Goal: Task Accomplishment & Management: Use online tool/utility

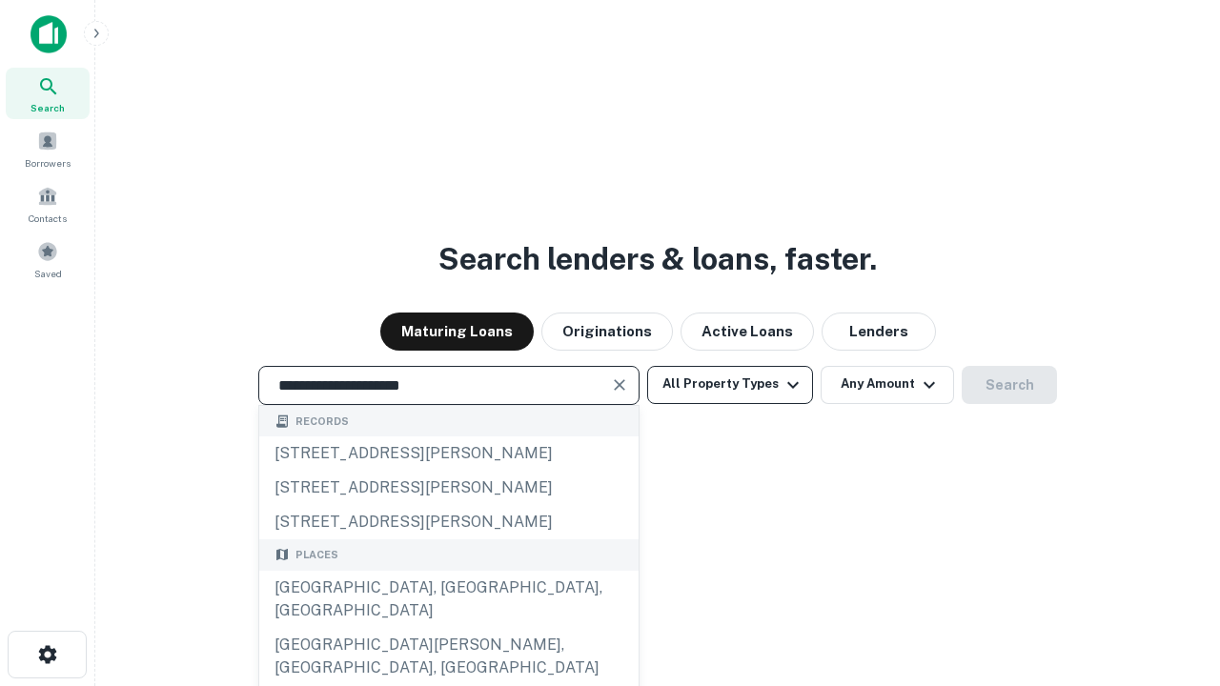
click at [448, 628] on div "[GEOGRAPHIC_DATA], [GEOGRAPHIC_DATA], [GEOGRAPHIC_DATA]" at bounding box center [448, 599] width 379 height 57
type input "**********"
click at [730, 384] on button "All Property Types" at bounding box center [730, 385] width 166 height 38
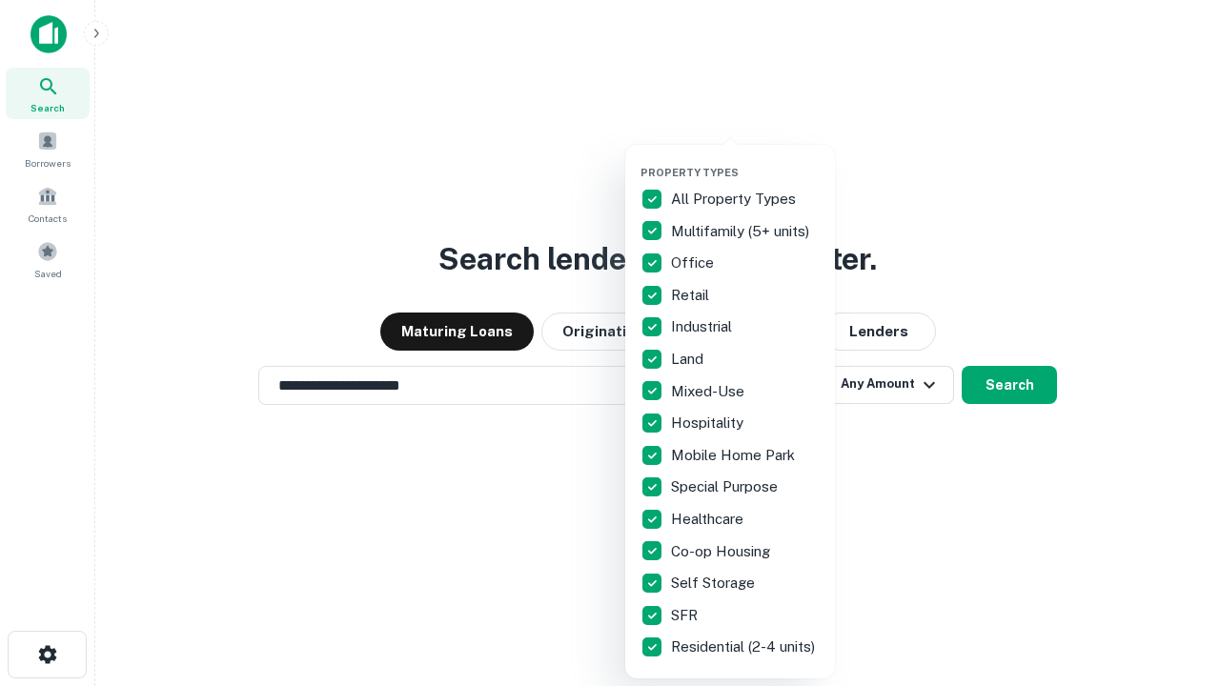
click at [746, 160] on button "button" at bounding box center [746, 160] width 210 height 1
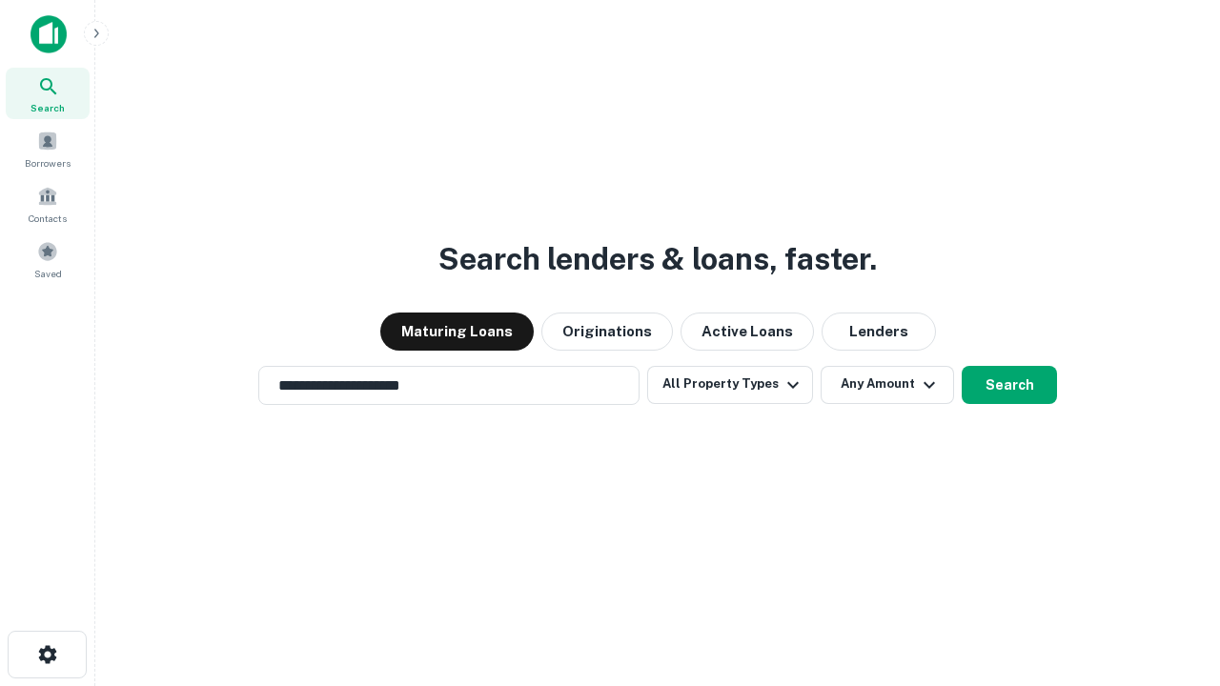
scroll to position [30, 0]
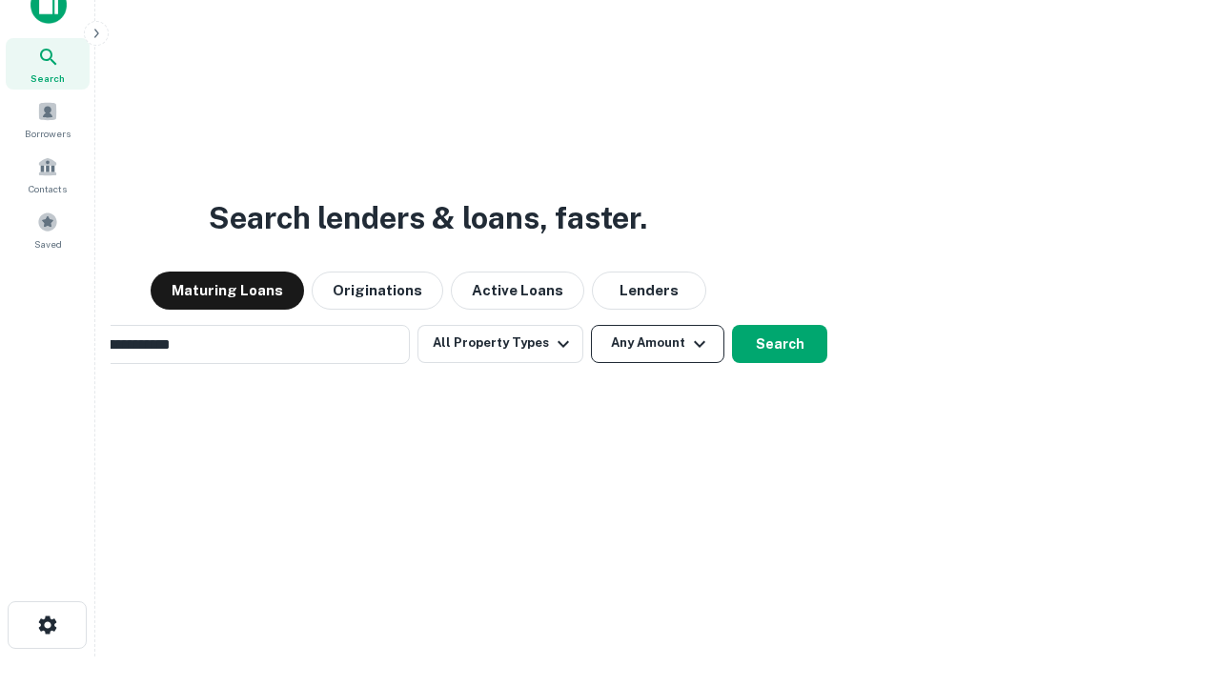
click at [591, 325] on button "Any Amount" at bounding box center [657, 344] width 133 height 38
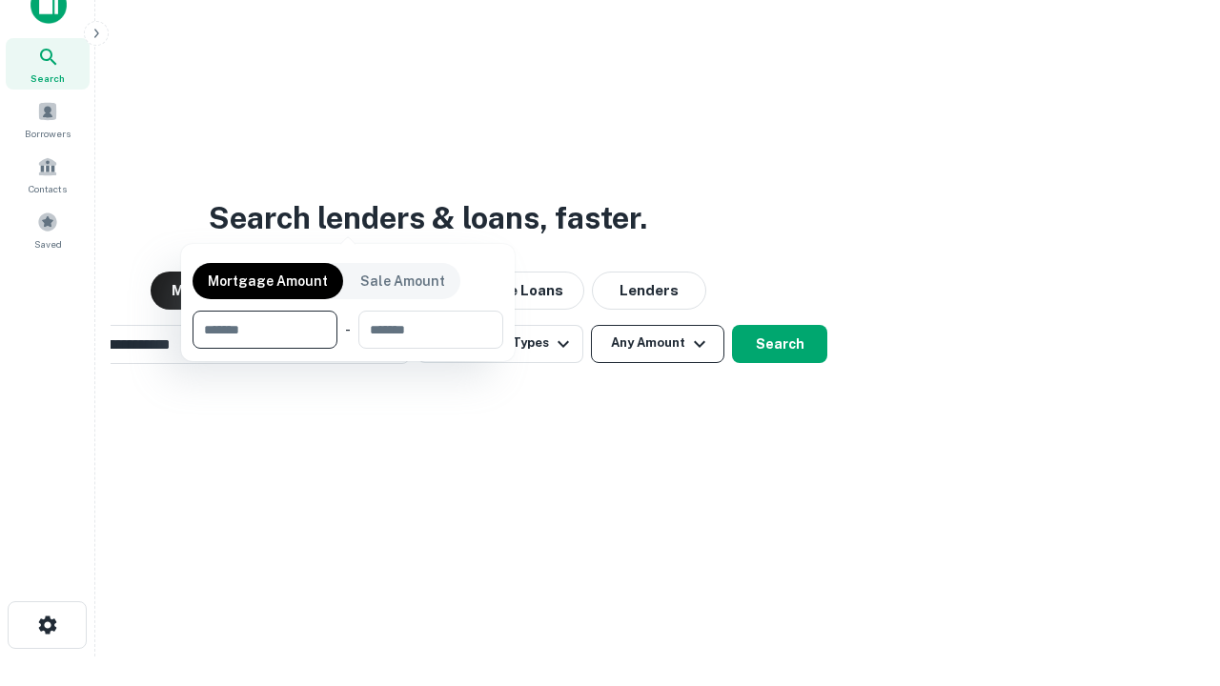
scroll to position [31, 0]
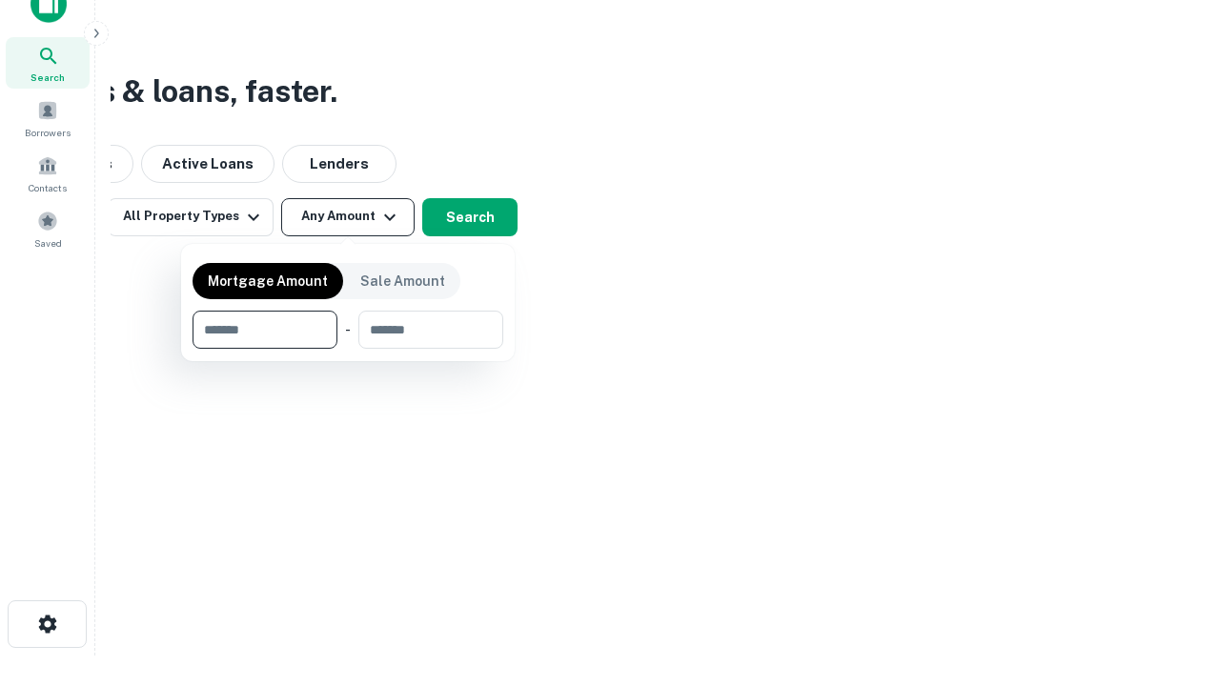
type input "*******"
click at [348, 349] on button "button" at bounding box center [348, 349] width 311 height 1
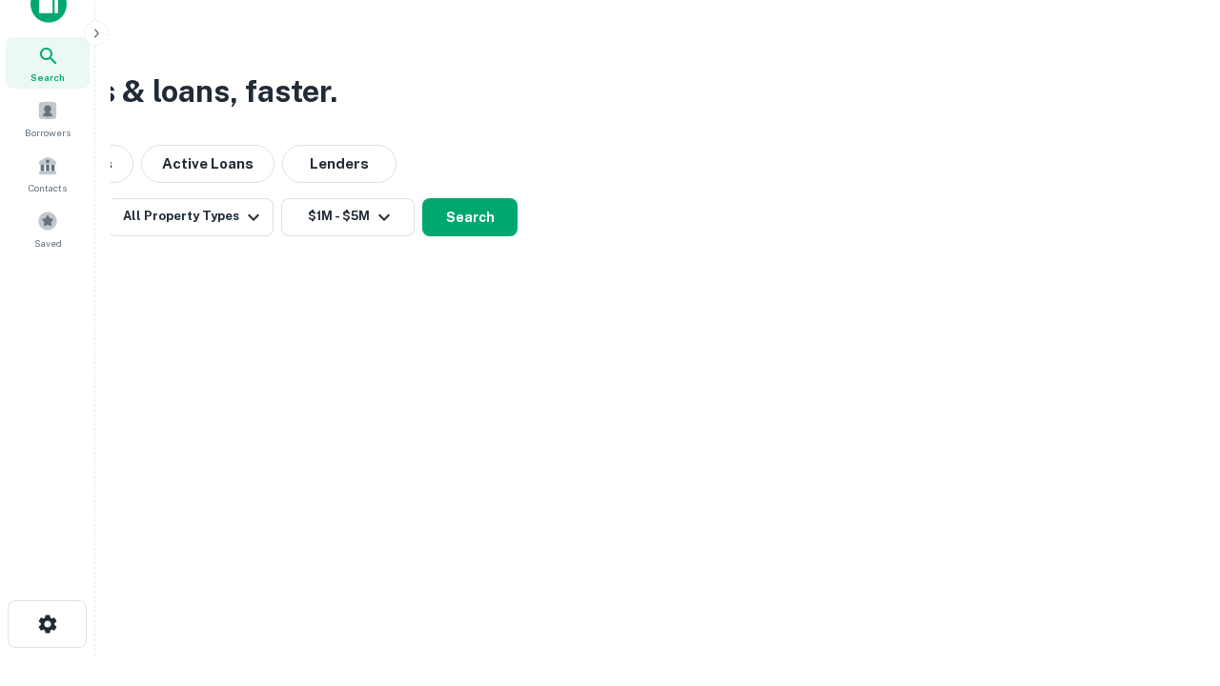
scroll to position [30, 0]
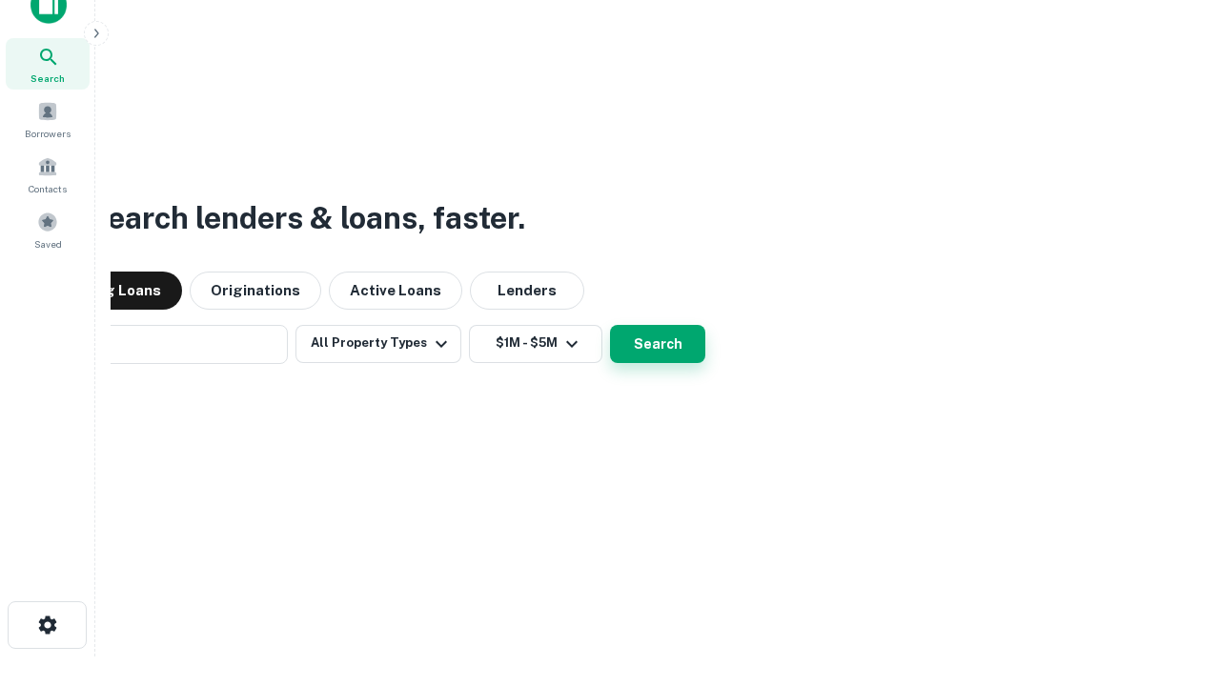
click at [610, 325] on button "Search" at bounding box center [657, 344] width 95 height 38
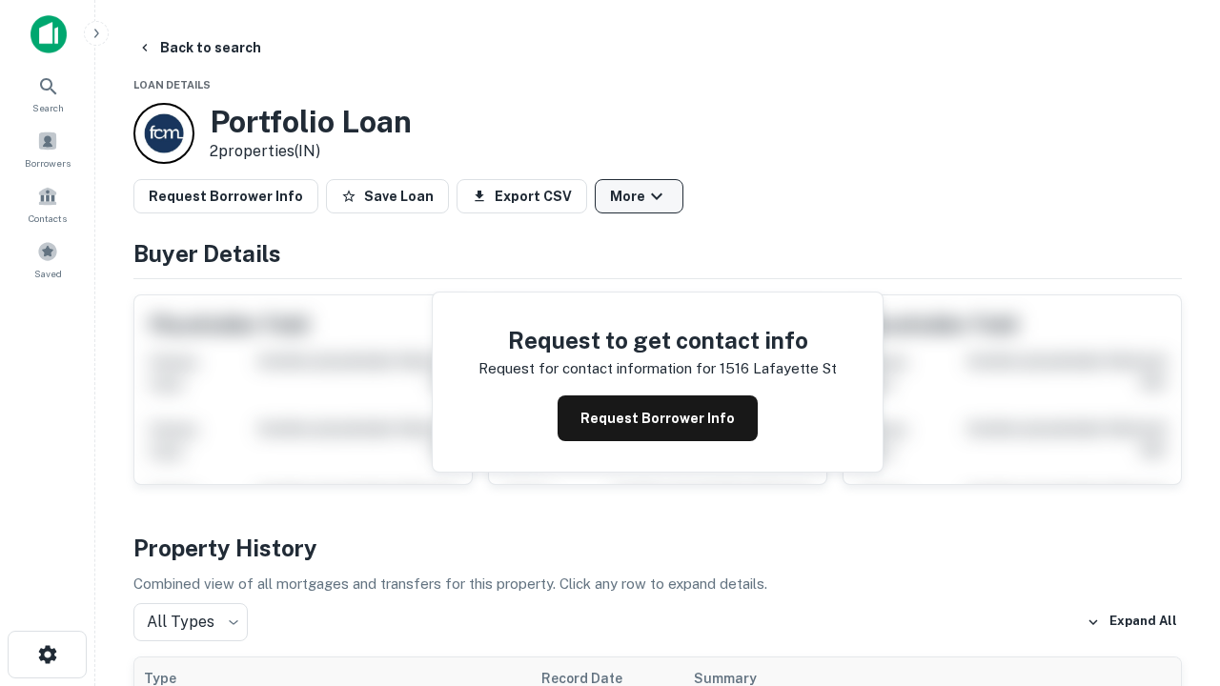
click at [639, 196] on button "More" at bounding box center [639, 196] width 89 height 34
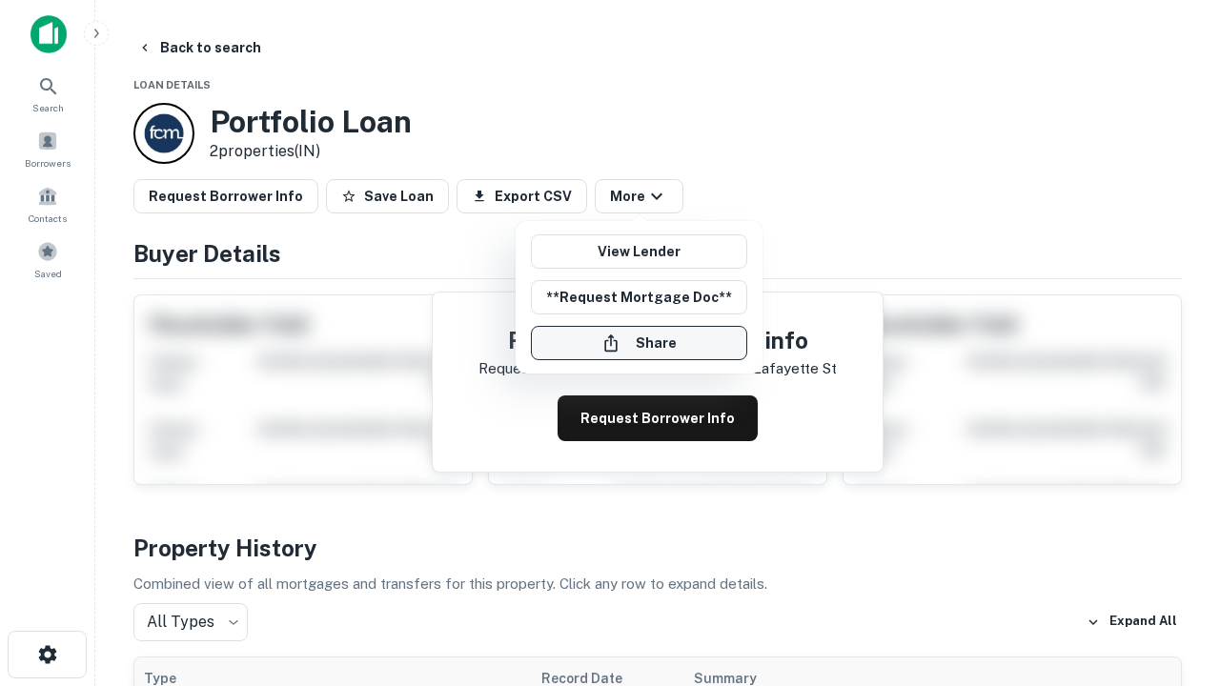
click at [639, 343] on button "Share" at bounding box center [639, 343] width 216 height 34
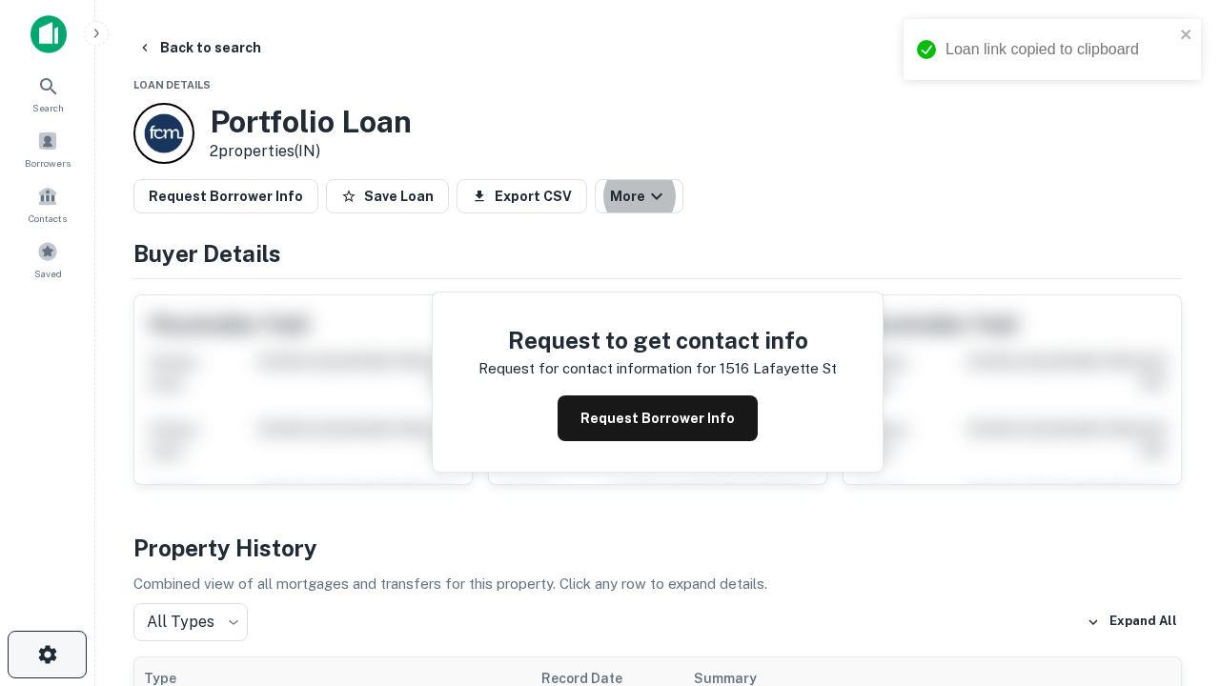
click at [47, 655] on icon "button" at bounding box center [47, 655] width 23 height 23
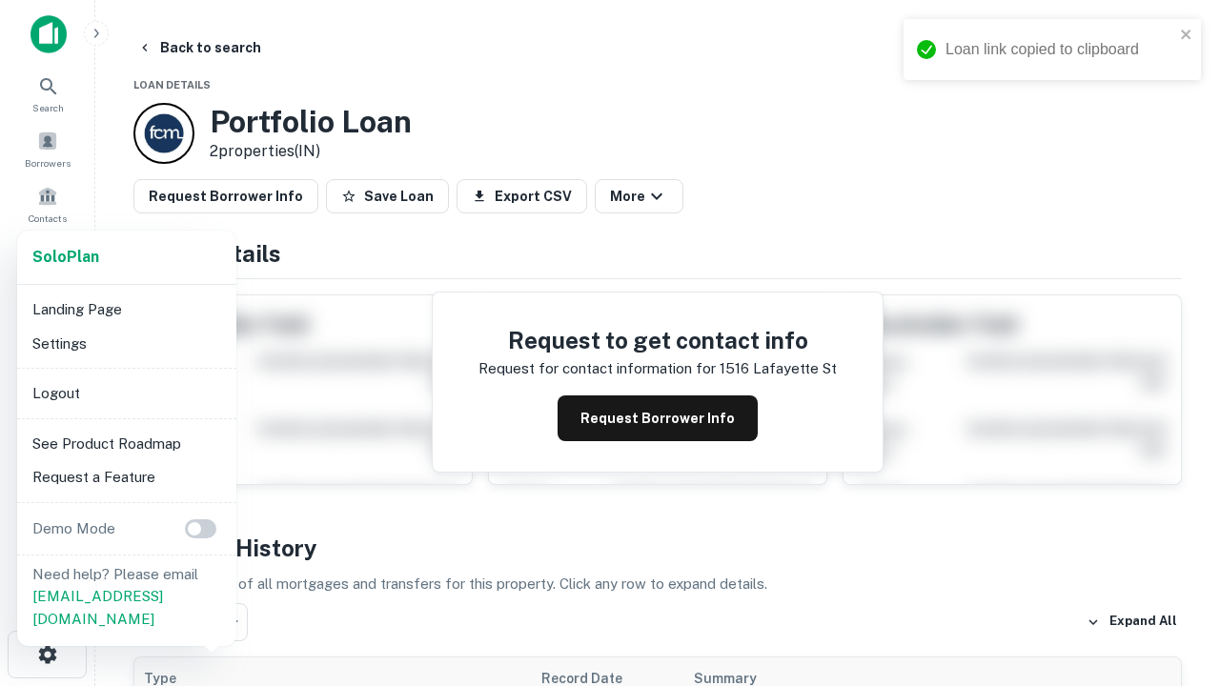
click at [126, 393] on li "Logout" at bounding box center [127, 394] width 204 height 34
